Goal: Transaction & Acquisition: Purchase product/service

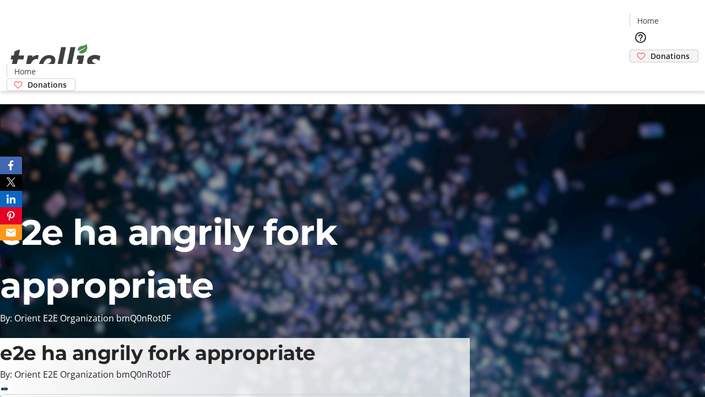
click at [651, 50] on span "Donations" at bounding box center [670, 56] width 39 height 12
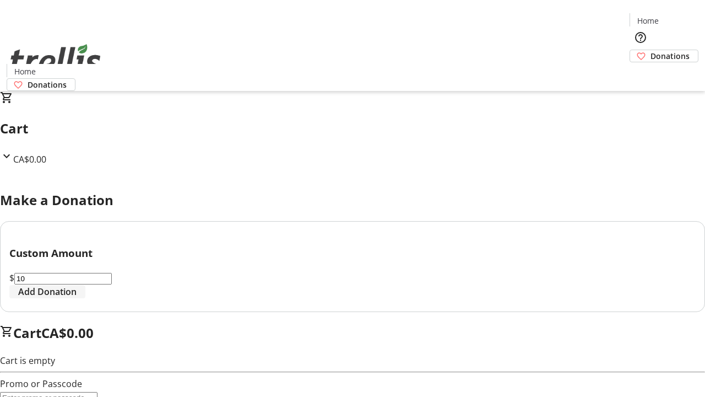
click at [77, 298] on span "Add Donation" at bounding box center [47, 291] width 58 height 13
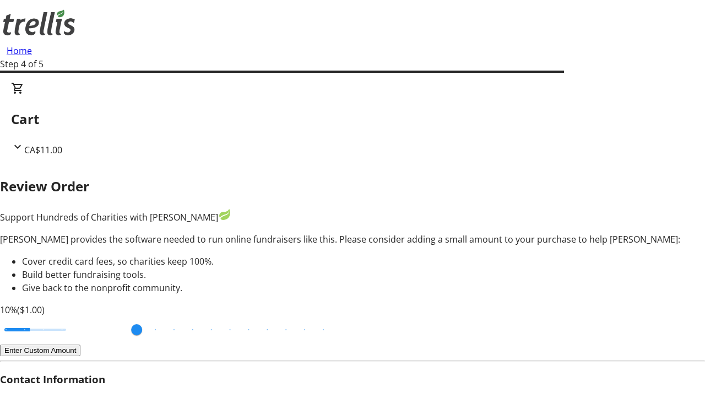
type input "3"
click at [74, 317] on input "Cover fees percentage" at bounding box center [35, 329] width 85 height 24
